Goal: Task Accomplishment & Management: Use online tool/utility

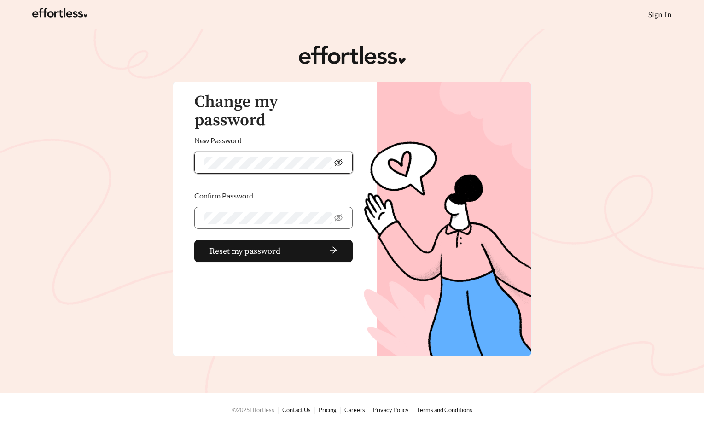
click at [341, 159] on icon "eye-invisible" at bounding box center [338, 162] width 8 height 7
click at [269, 240] on button "Reset my password" at bounding box center [273, 251] width 158 height 22
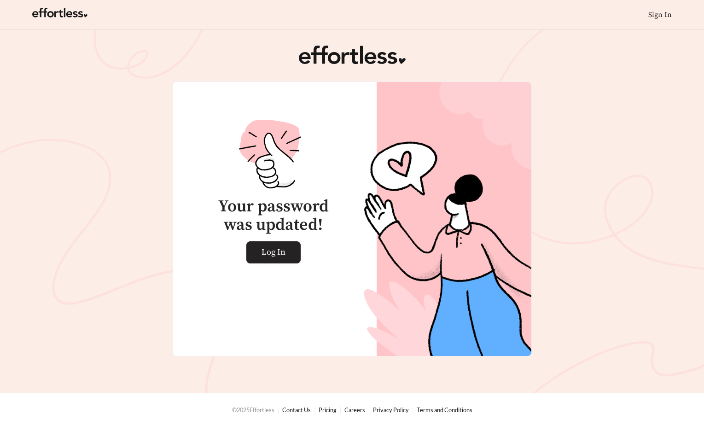
click at [280, 255] on span "Log In" at bounding box center [274, 252] width 24 height 21
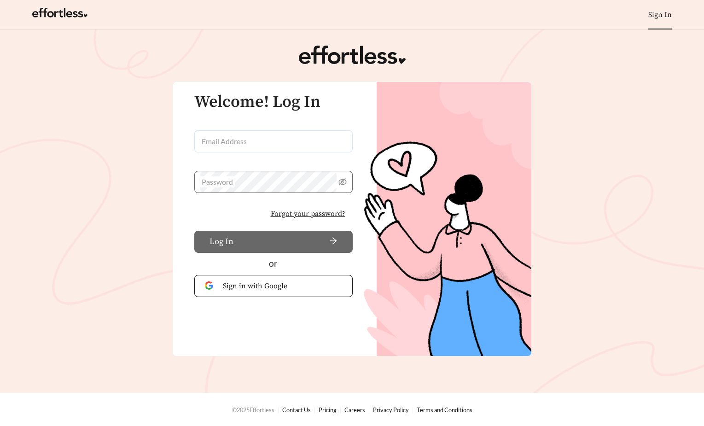
type input "**********"
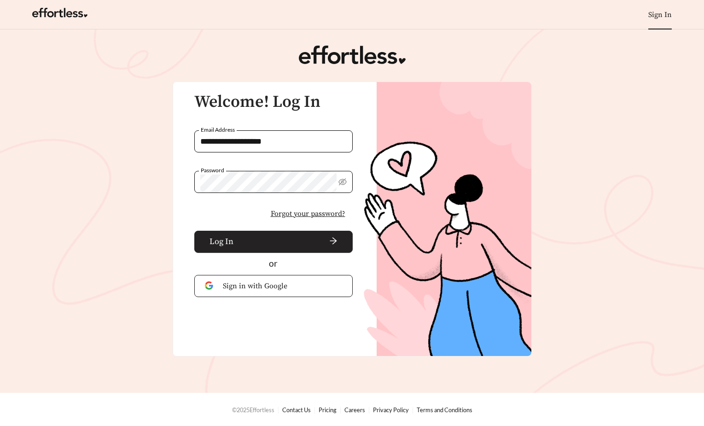
click at [255, 240] on span "arrow-right" at bounding box center [287, 242] width 100 height 10
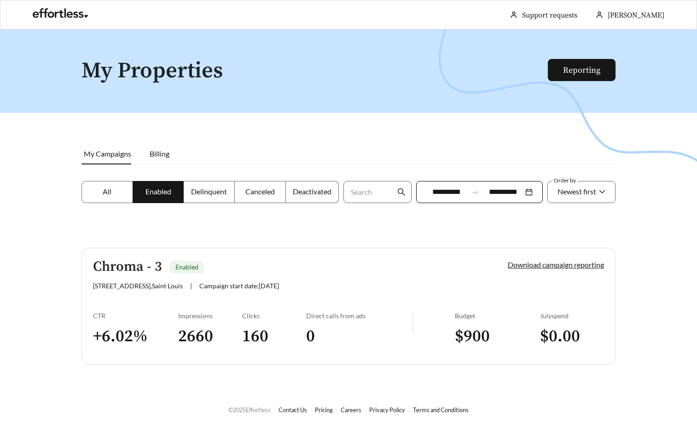
scroll to position [29, 0]
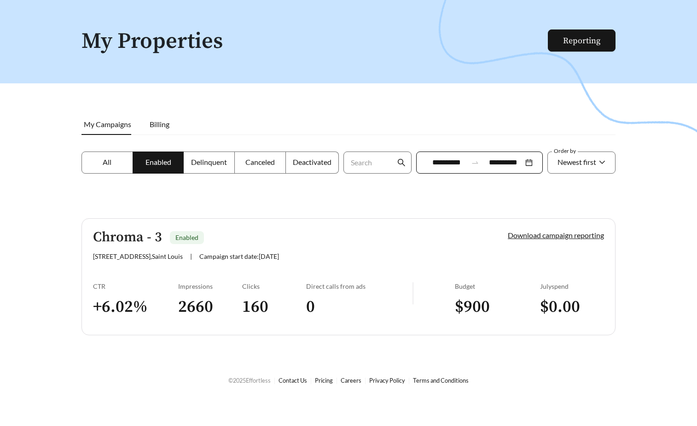
click at [182, 281] on link "Chroma - 3 Enabled [STREET_ADDRESS] | Campaign start date: [DATE] Download camp…" at bounding box center [349, 276] width 534 height 117
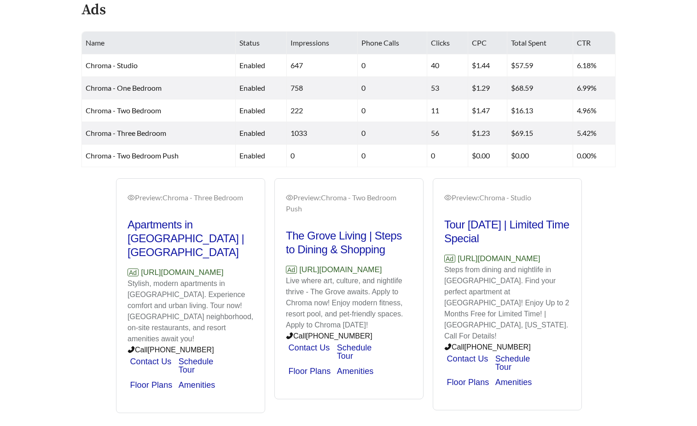
scroll to position [390, 0]
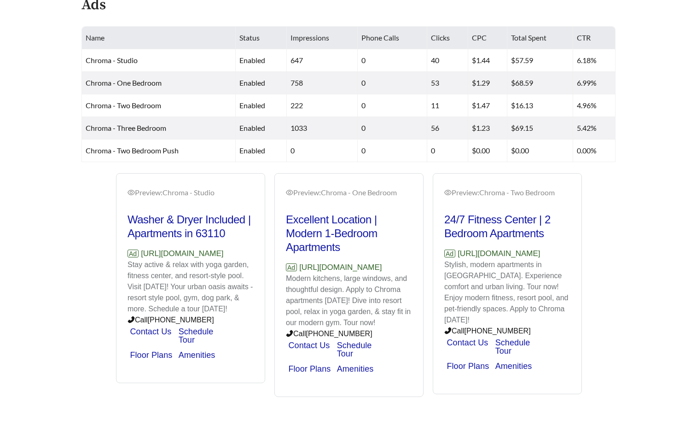
click at [61, 143] on main "**********" at bounding box center [348, 27] width 697 height 783
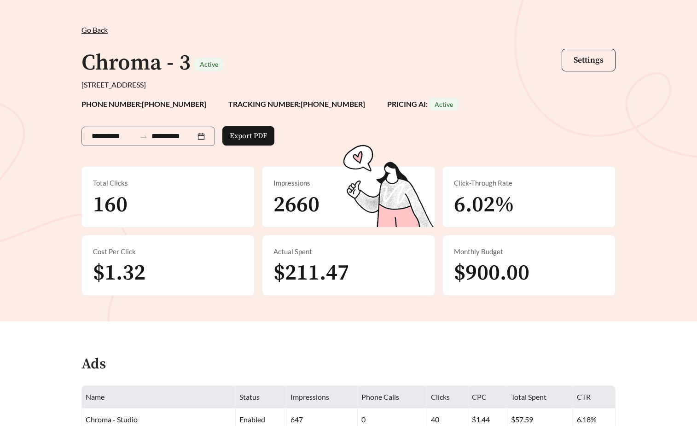
scroll to position [0, 0]
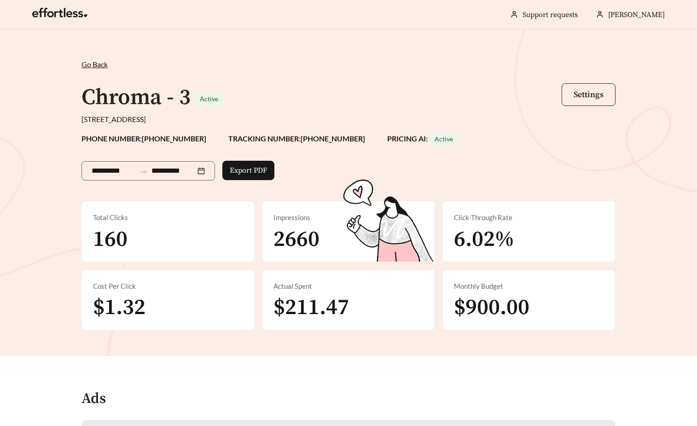
click at [597, 103] on button "Settings" at bounding box center [589, 94] width 54 height 23
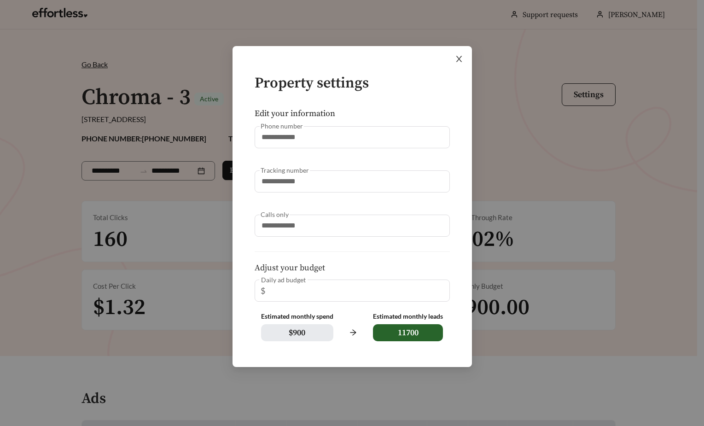
click at [462, 59] on icon "close" at bounding box center [459, 59] width 8 height 8
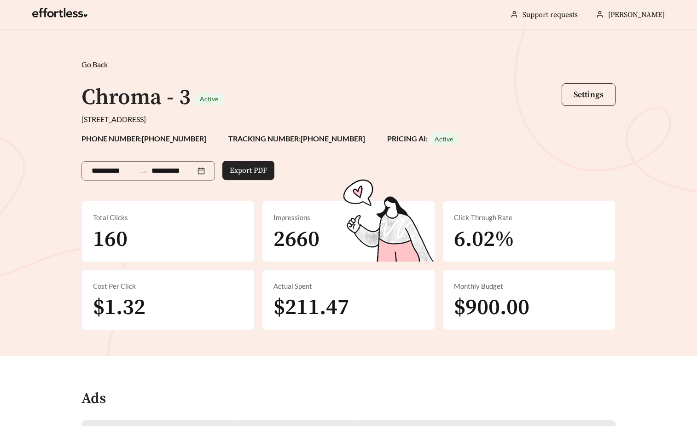
click at [244, 175] on span "Export PDF" at bounding box center [248, 170] width 37 height 11
click at [70, 16] on link at bounding box center [59, 15] width 55 height 9
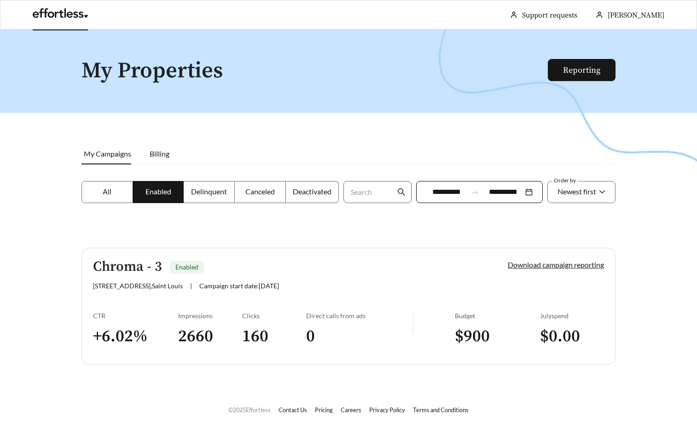
scroll to position [29, 0]
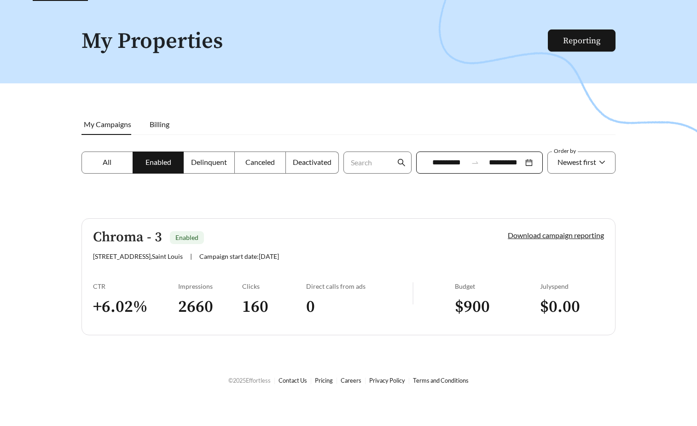
click at [189, 272] on link "Chroma - 3 Enabled [STREET_ADDRESS] | Campaign start date: [DATE] Download camp…" at bounding box center [349, 276] width 534 height 117
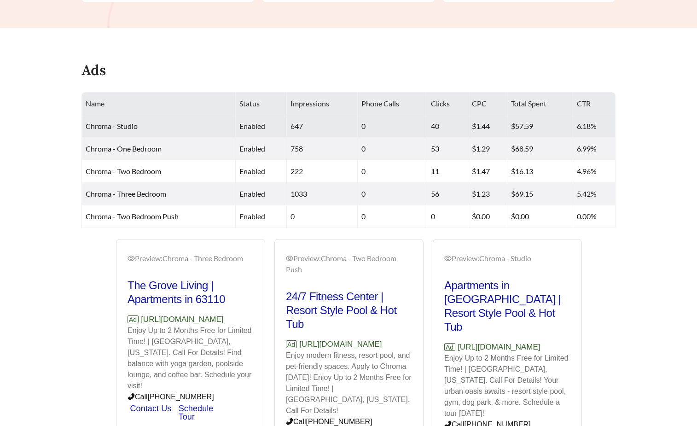
scroll to position [334, 0]
